Goal: Register for event/course

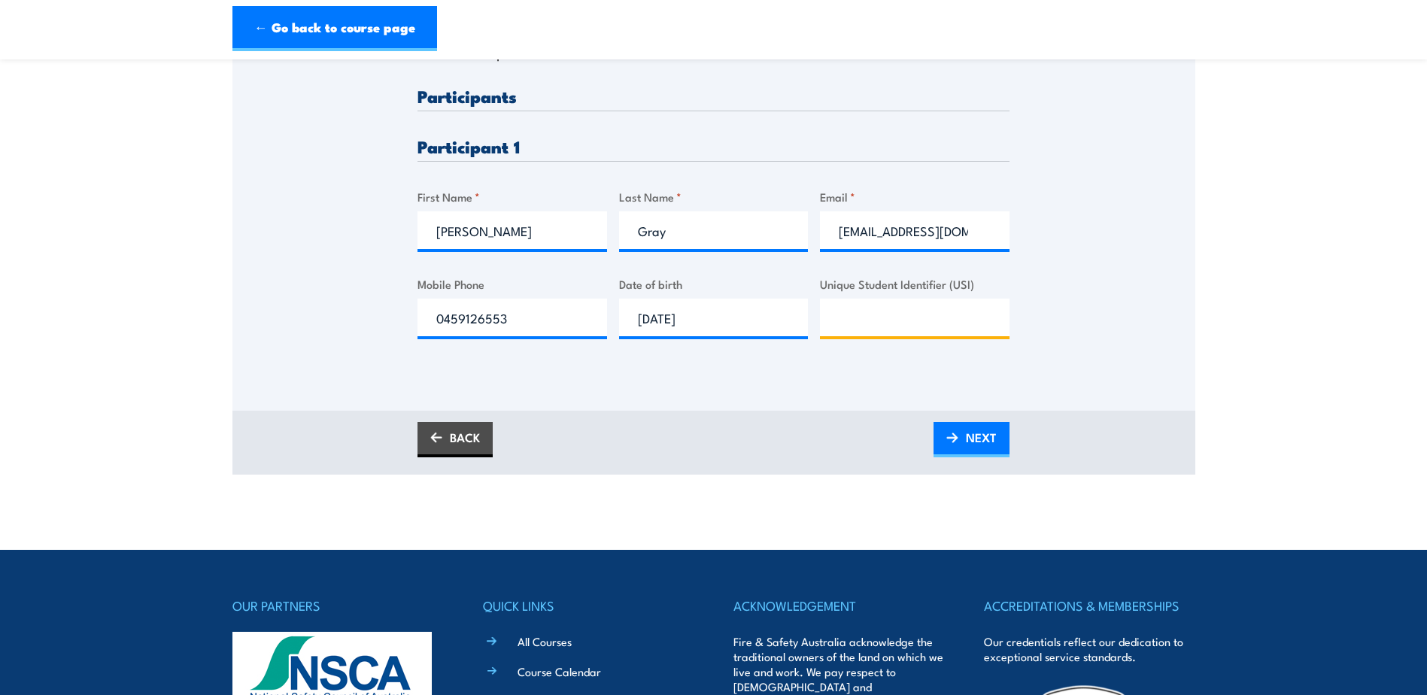
click at [858, 332] on input "Unique Student Identifier (USI)" at bounding box center [915, 318] width 190 height 38
click at [846, 329] on input "Unique Student Identifier (USI)" at bounding box center [915, 318] width 190 height 38
type input "U8F3A9794Y"
click at [979, 436] on span "NEXT" at bounding box center [981, 438] width 31 height 40
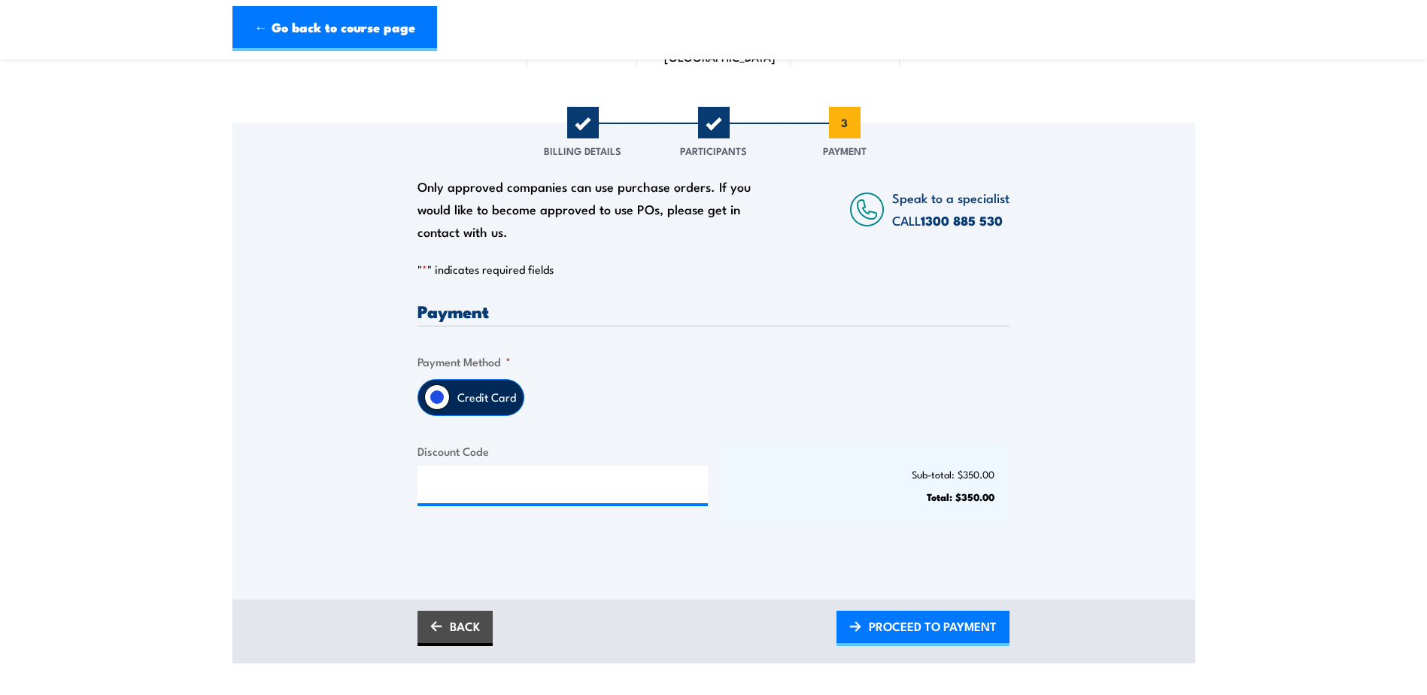
scroll to position [150, 0]
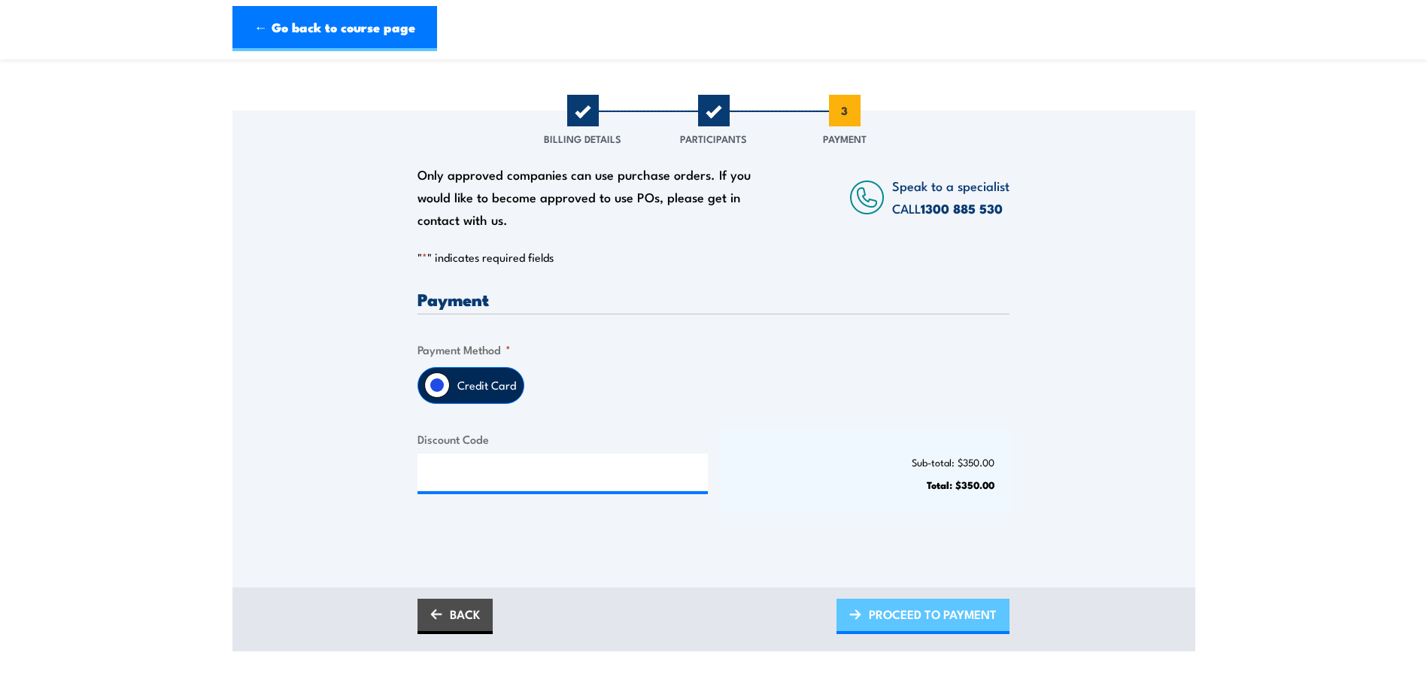
click at [935, 622] on span "PROCEED TO PAYMENT" at bounding box center [933, 614] width 128 height 40
